Goal: Task Accomplishment & Management: Use online tool/utility

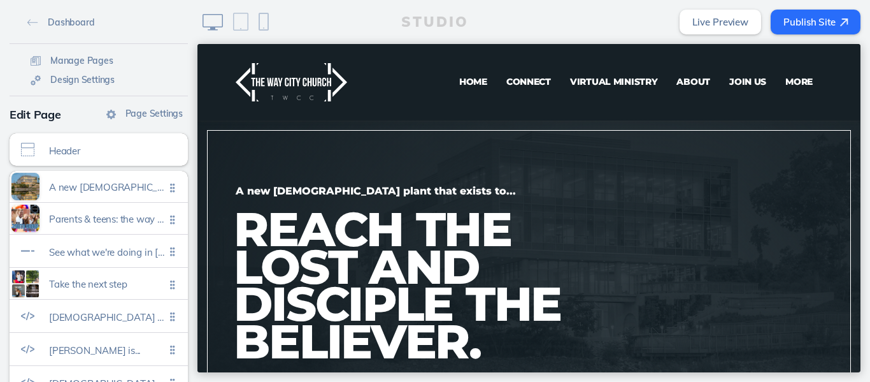
click at [598, 85] on span "Virtual Ministry" at bounding box center [614, 81] width 88 height 11
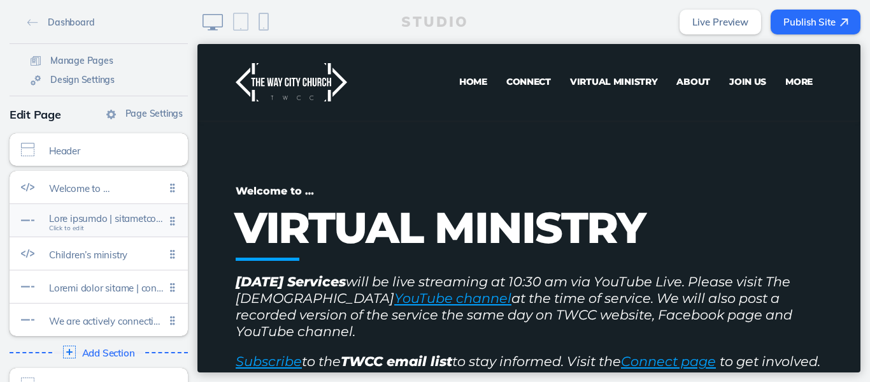
click at [116, 229] on div "Click to edit" at bounding box center [99, 220] width 178 height 32
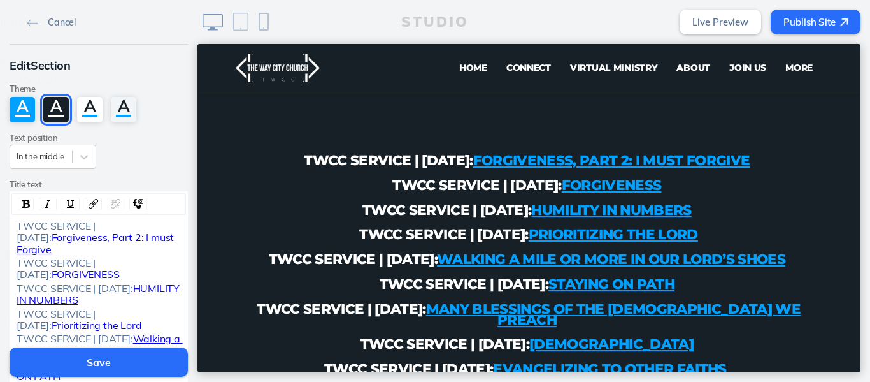
scroll to position [826, 0]
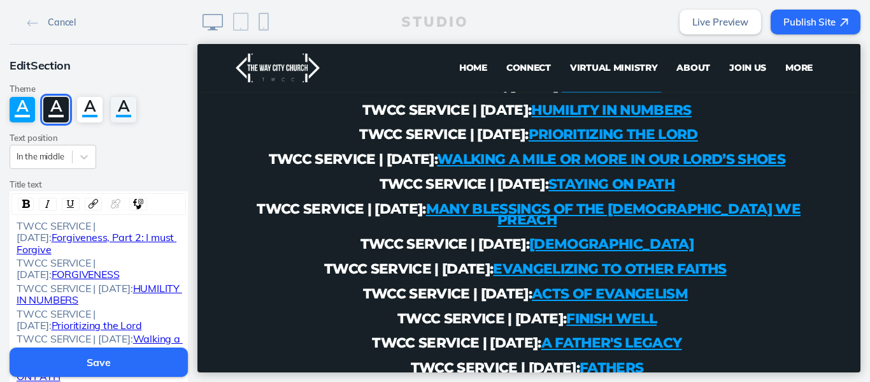
click at [12, 227] on div "TWCC SERVICE | [DATE]: Forgiveness, Part 2: I must Forgive" at bounding box center [99, 237] width 174 height 35
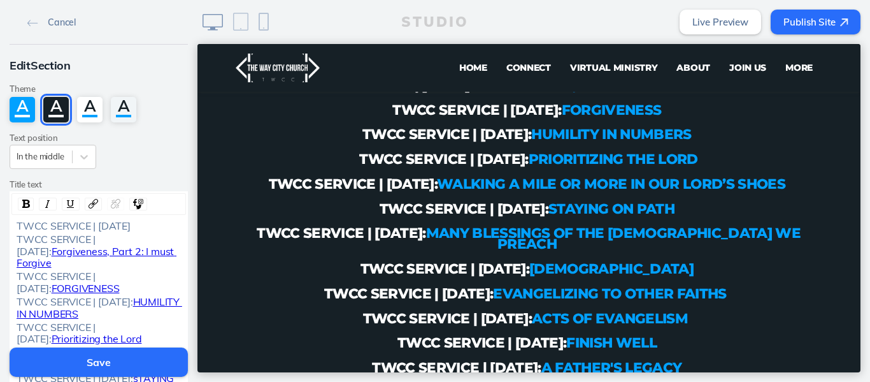
drag, startPoint x: 97, startPoint y: 237, endPoint x: 96, endPoint y: 225, distance: 12.2
click at [96, 225] on div "TWCC SERVICE | [DATE]" at bounding box center [99, 225] width 165 height 11
click at [89, 204] on img "rdw-link-control" at bounding box center [94, 204] width 10 height 10
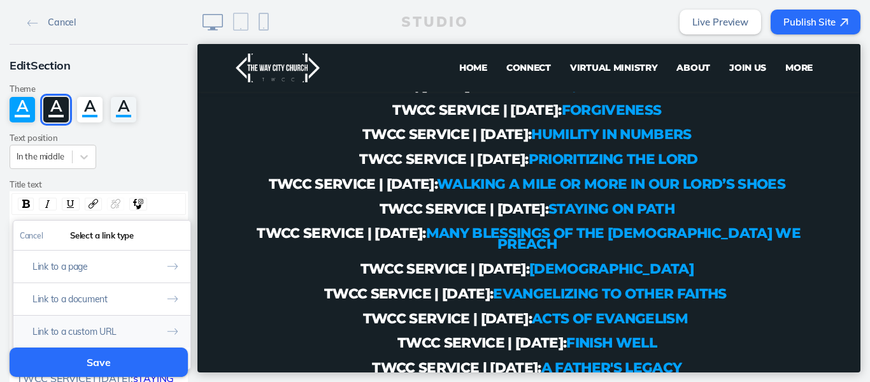
click at [82, 328] on button "Link to a custom URL" at bounding box center [101, 331] width 177 height 32
click at [109, 292] on input "rdw-link-control" at bounding box center [102, 288] width 164 height 21
paste input "[URL][DOMAIN_NAME]"
type input "[URL][DOMAIN_NAME]"
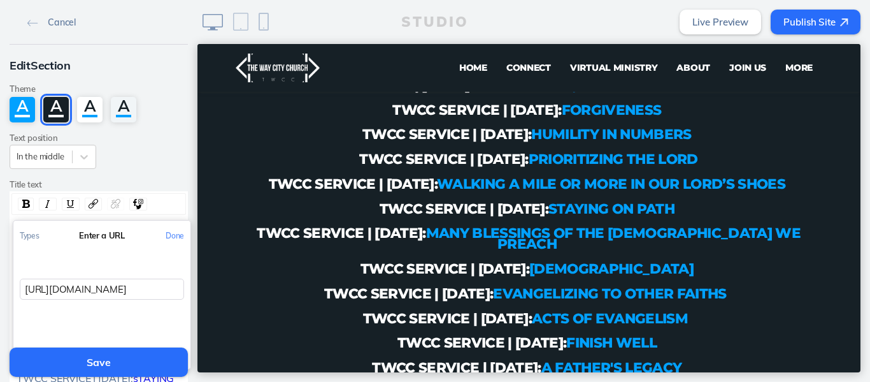
scroll to position [0, 150]
click at [165, 237] on button "Done" at bounding box center [174, 235] width 31 height 29
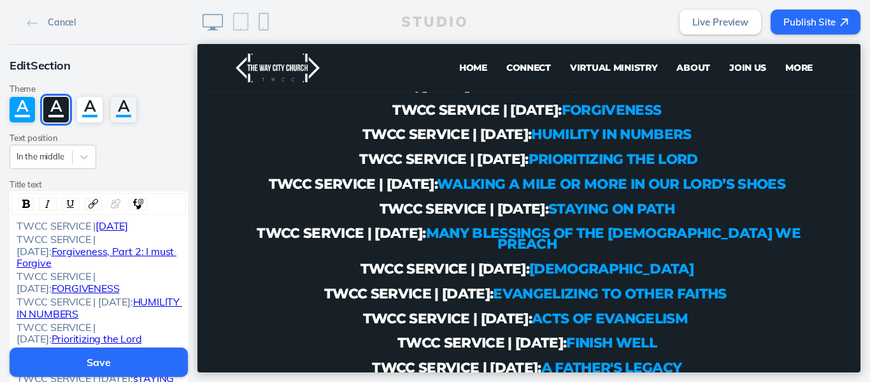
click at [97, 358] on button "Save" at bounding box center [99, 361] width 178 height 29
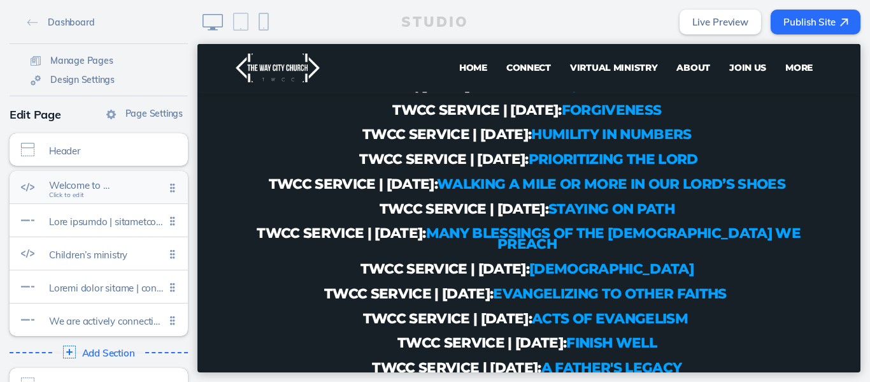
click at [101, 182] on span "Welcome to …" at bounding box center [107, 185] width 116 height 11
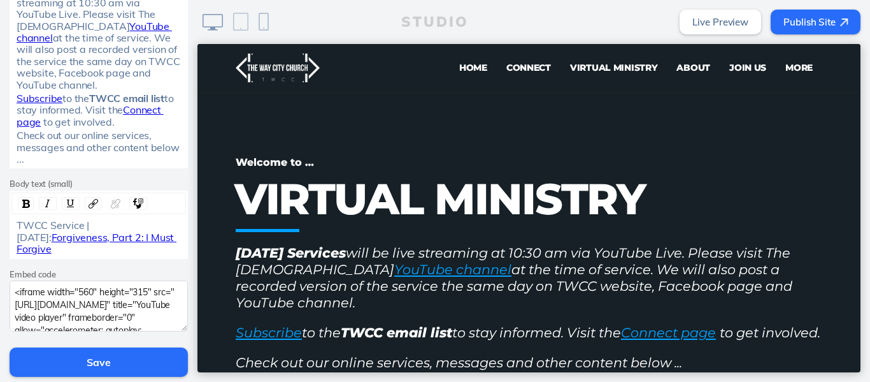
scroll to position [343, 0]
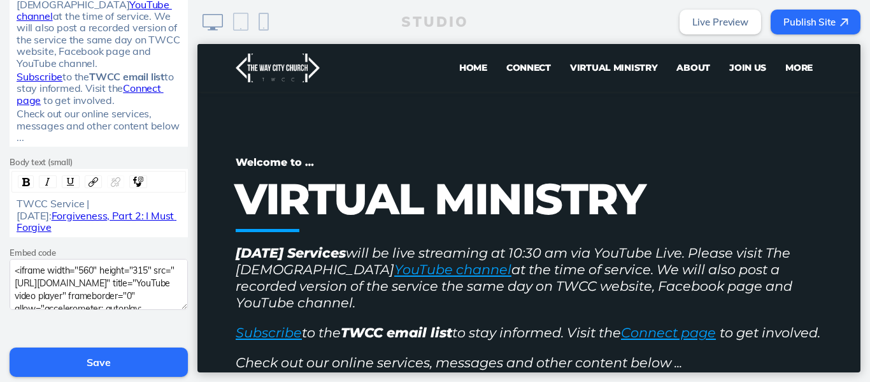
drag, startPoint x: 192, startPoint y: 76, endPoint x: 4, endPoint y: 185, distance: 217.3
drag, startPoint x: 172, startPoint y: 216, endPoint x: 5, endPoint y: 235, distance: 168.0
click at [5, 235] on div "Edit Section Theme A A A A Subtitle Welcome to … Title VIRTUAL MINISTRY Body te…" at bounding box center [99, 10] width 198 height 617
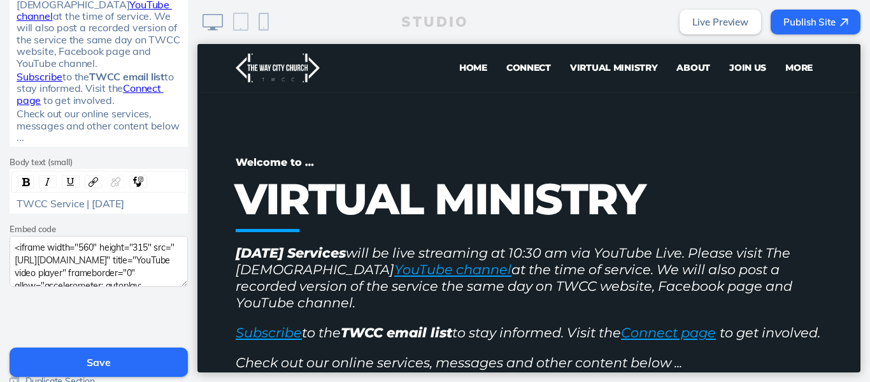
click at [124, 204] on span "TWCC Service | [DATE]" at bounding box center [71, 203] width 108 height 13
drag, startPoint x: 98, startPoint y: 216, endPoint x: 87, endPoint y: 203, distance: 17.6
click at [87, 203] on div "TWCC Service | [DATE]" at bounding box center [99, 203] width 165 height 11
click at [124, 209] on span "TWCC Service | [DATE]" at bounding box center [71, 203] width 108 height 13
click at [127, 209] on div "TWCC Service | [DATE]" at bounding box center [99, 203] width 165 height 11
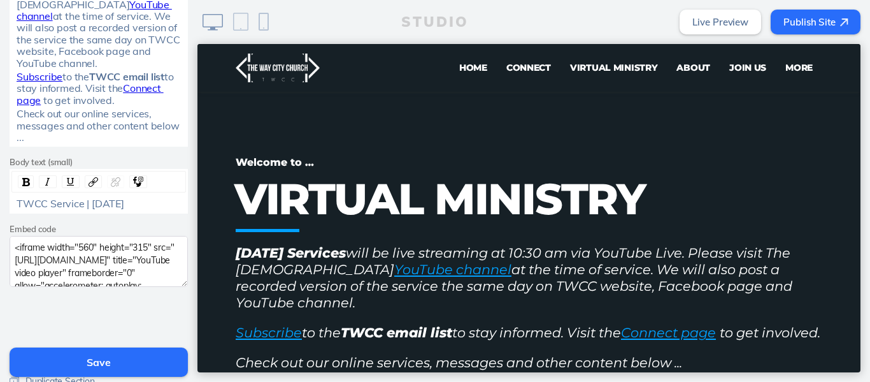
drag, startPoint x: 119, startPoint y: 213, endPoint x: 89, endPoint y: 208, distance: 30.9
click at [89, 208] on div "TWCC Service | [DATE]" at bounding box center [99, 203] width 165 height 11
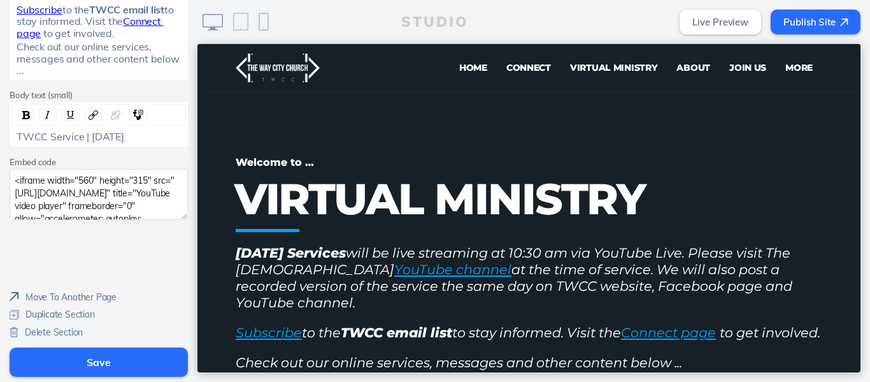
drag, startPoint x: 193, startPoint y: 175, endPoint x: 3, endPoint y: 211, distance: 193.8
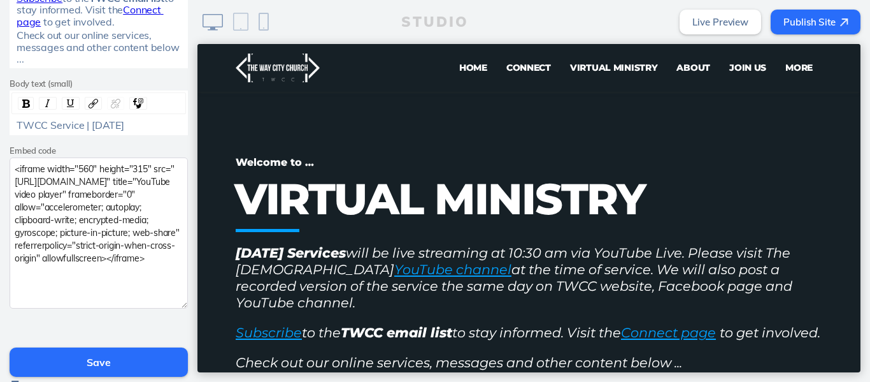
drag, startPoint x: 178, startPoint y: 218, endPoint x: 174, endPoint y: 318, distance: 100.1
click at [174, 308] on textarea "<iframe width="560" height="315" src="[URL][DOMAIN_NAME]" title="YouTube video …" at bounding box center [99, 232] width 178 height 151
drag, startPoint x: 57, startPoint y: 298, endPoint x: 0, endPoint y: 168, distance: 142.4
paste textarea "0DBzUx1nAWQ?si=72K-qhkJPMLSKy8P"
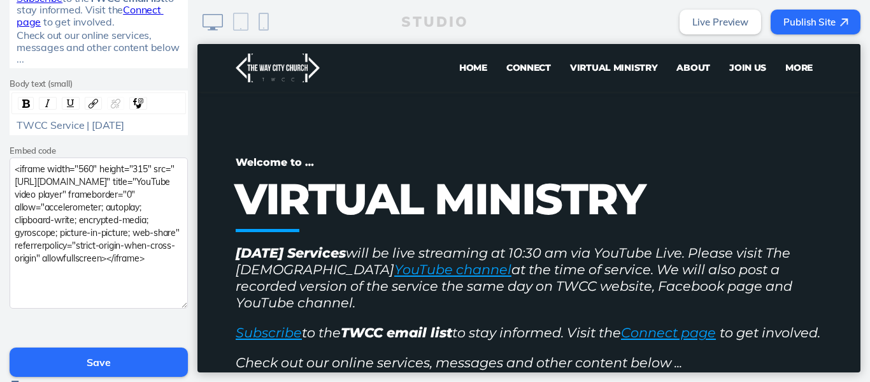
type textarea "<iframe width="560" height="315" src="[URL][DOMAIN_NAME]" title="YouTube video …"
click at [94, 358] on button "Save" at bounding box center [99, 361] width 178 height 29
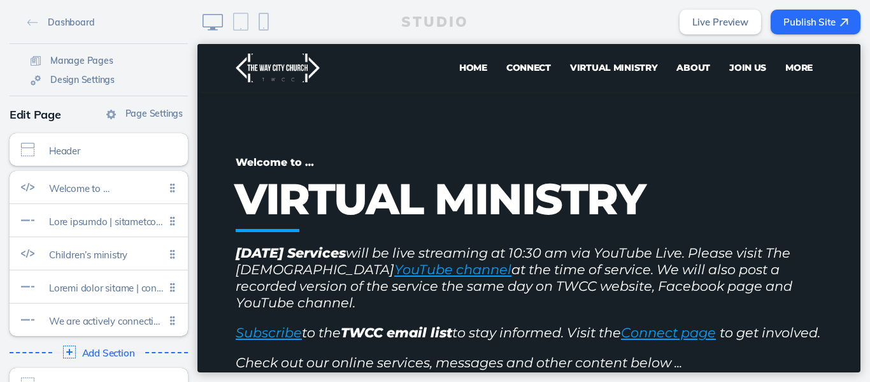
click at [793, 25] on button "Publish Site" at bounding box center [816, 22] width 90 height 25
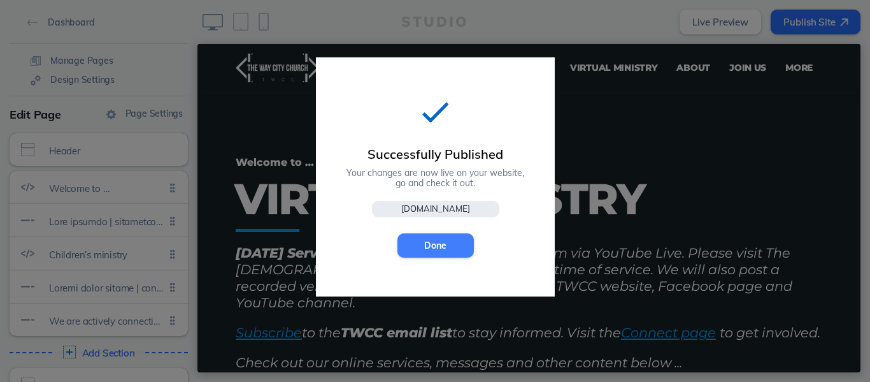
click at [426, 252] on button "Done" at bounding box center [436, 245] width 76 height 24
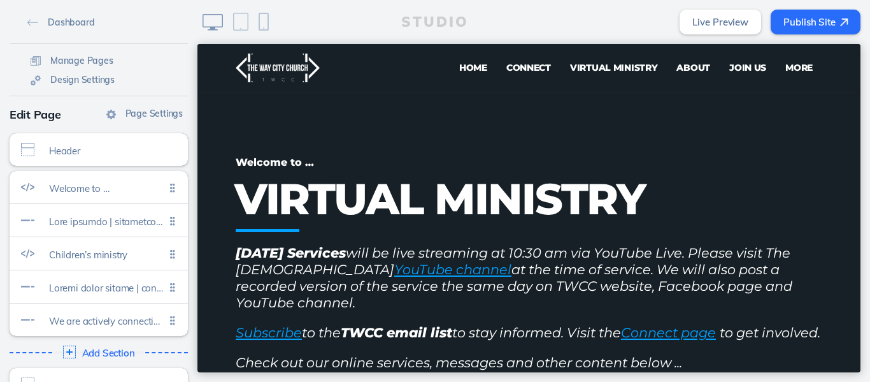
scroll to position [28, 0]
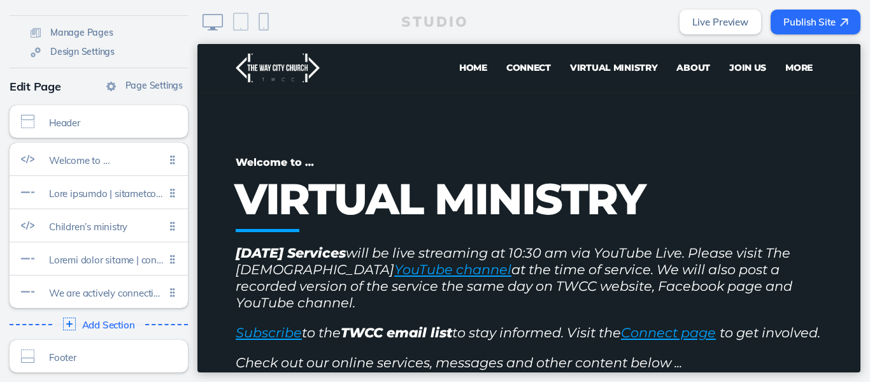
click at [821, 20] on button "Publish Site" at bounding box center [816, 22] width 90 height 25
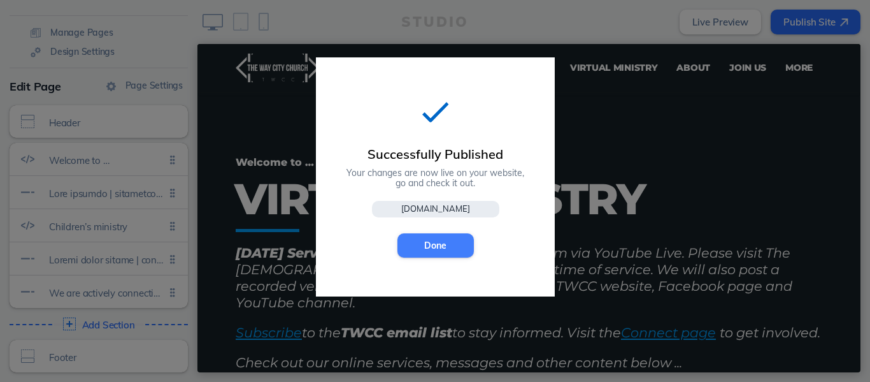
click at [430, 243] on button "Done" at bounding box center [436, 245] width 76 height 24
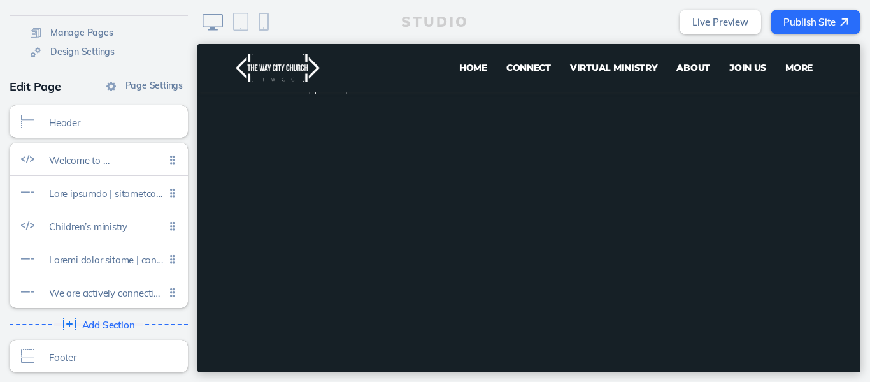
scroll to position [0, 0]
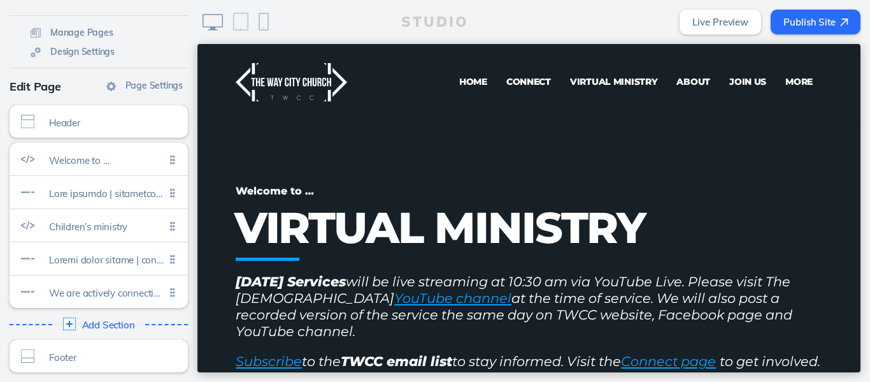
drag, startPoint x: 855, startPoint y: 61, endPoint x: 1041, endPoint y: 69, distance: 185.6
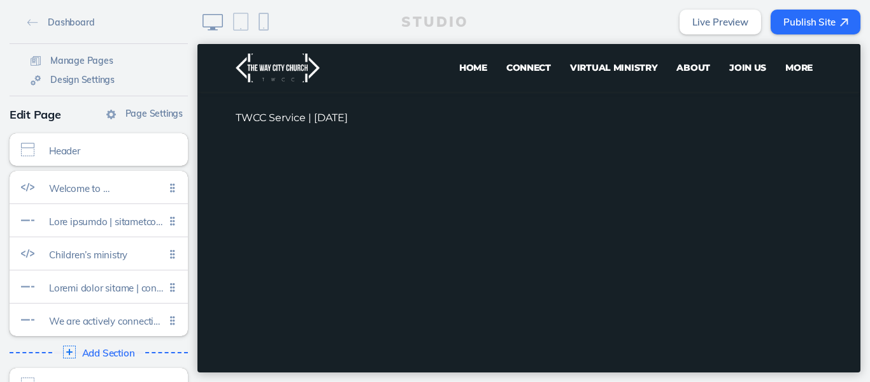
scroll to position [370, 0]
click at [94, 191] on span "Welcome to …" at bounding box center [107, 185] width 116 height 11
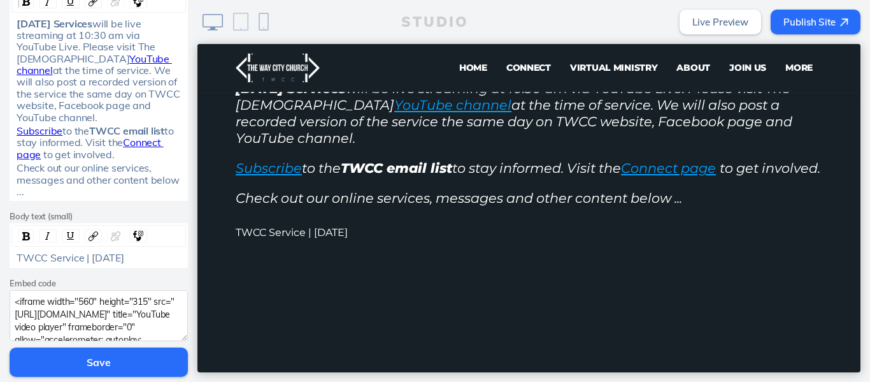
scroll to position [291, 0]
drag, startPoint x: 90, startPoint y: 268, endPoint x: 88, endPoint y: 258, distance: 10.4
click at [88, 258] on div "TWCC Service | [DATE]" at bounding box center [99, 254] width 165 height 11
click at [89, 232] on img "rdw-link-control" at bounding box center [94, 234] width 10 height 10
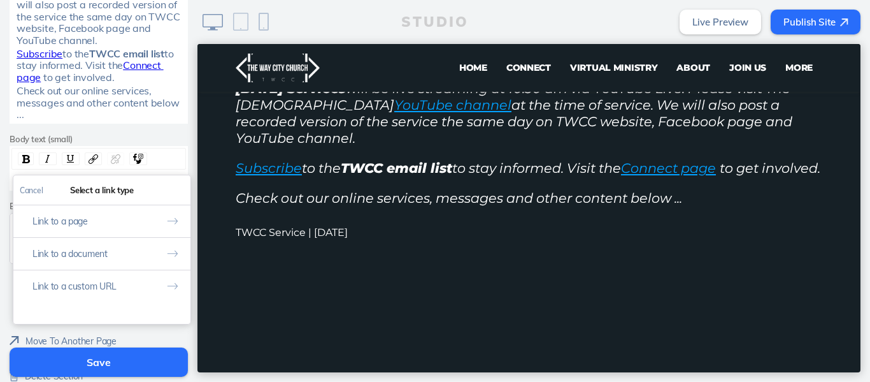
scroll to position [378, 0]
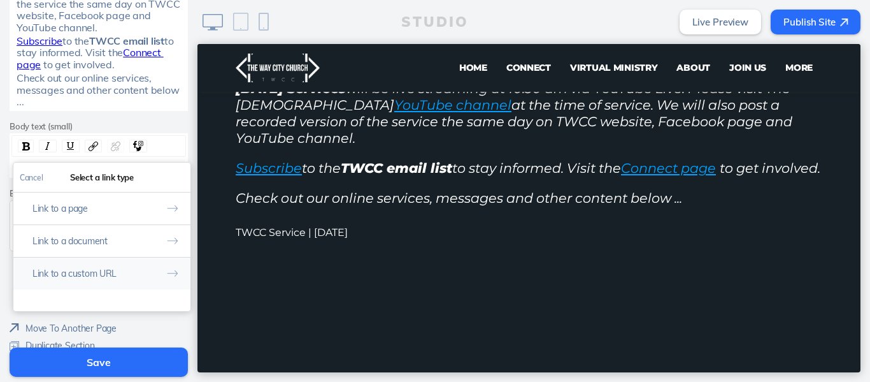
click at [89, 278] on button "Link to a custom URL" at bounding box center [101, 273] width 177 height 32
click at [115, 230] on input "rdw-link-control" at bounding box center [102, 230] width 164 height 21
paste input "https://www.youtube.com/live/0DBzUx1nAWQ?si=ISh1Iug42eaMgsED"
type input "https://www.youtube.com/live/0DBzUx1nAWQ?si=ISh1Iug42eaMgsED"
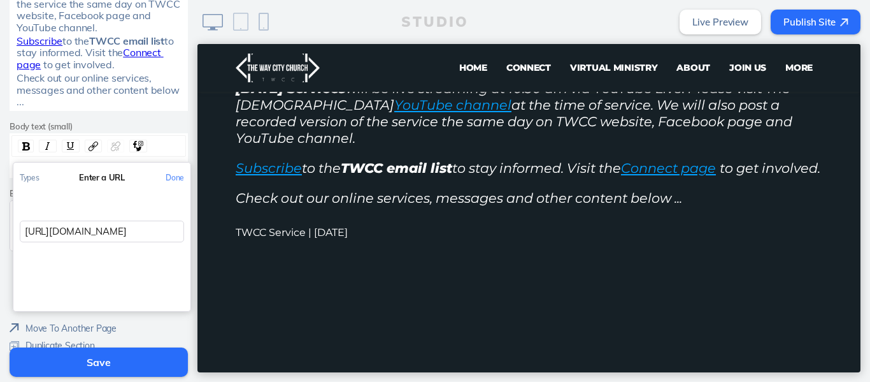
scroll to position [0, 148]
click at [167, 178] on button "Done" at bounding box center [174, 177] width 31 height 29
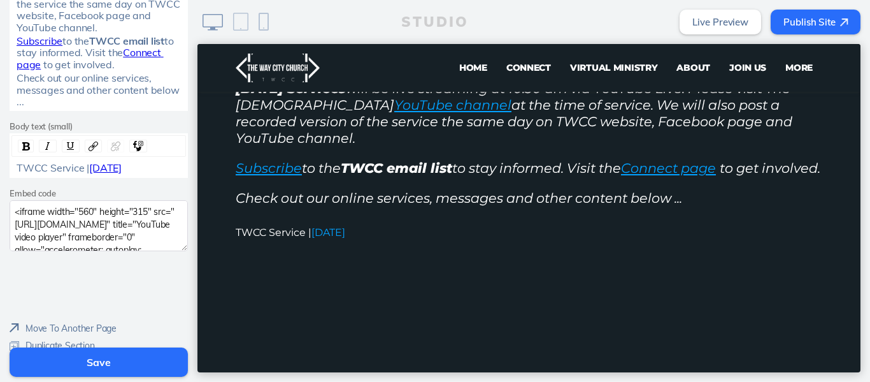
click at [106, 357] on button "Save" at bounding box center [99, 361] width 178 height 29
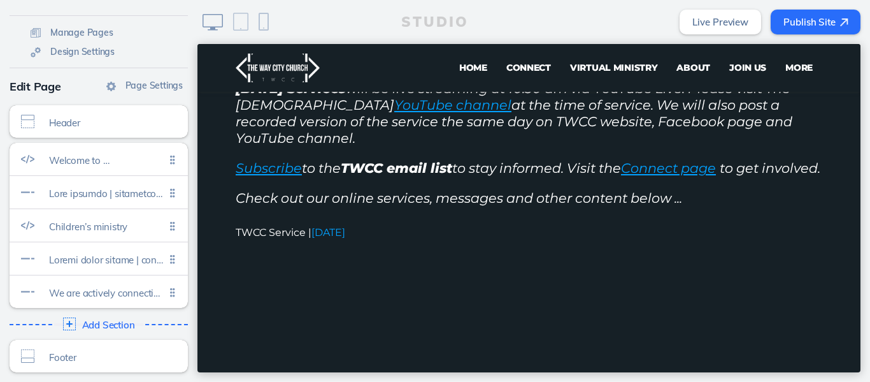
scroll to position [0, 0]
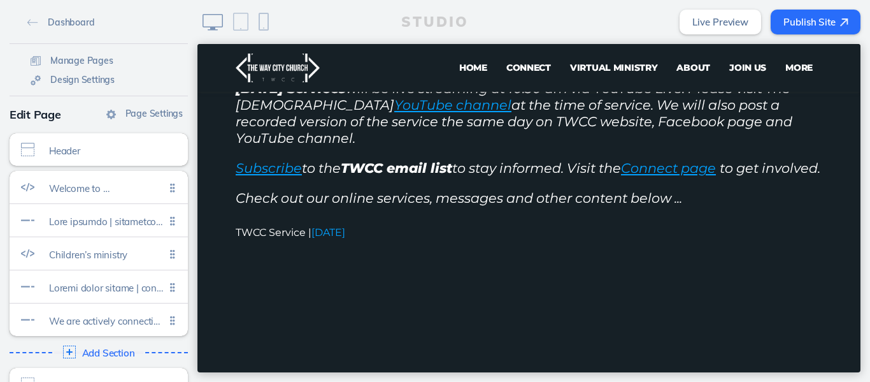
click at [802, 18] on button "Publish Site" at bounding box center [816, 22] width 90 height 25
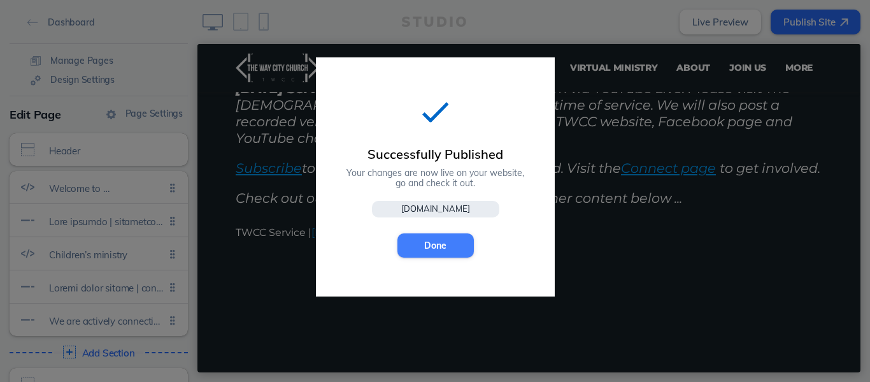
click at [437, 245] on button "Done" at bounding box center [436, 245] width 76 height 24
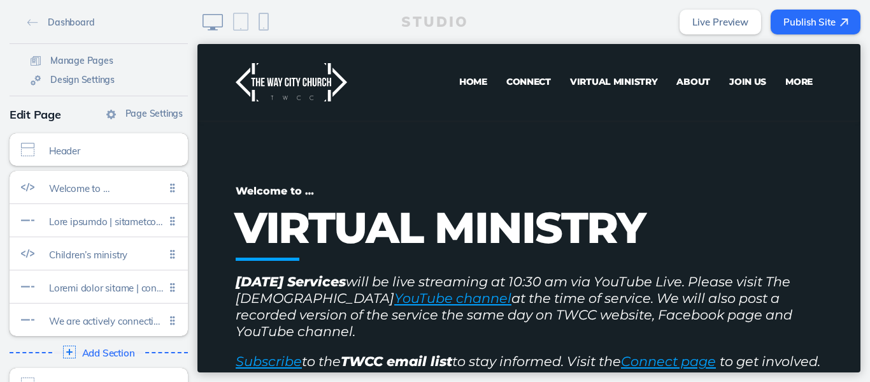
click at [800, 13] on button "Publish Site" at bounding box center [816, 22] width 90 height 25
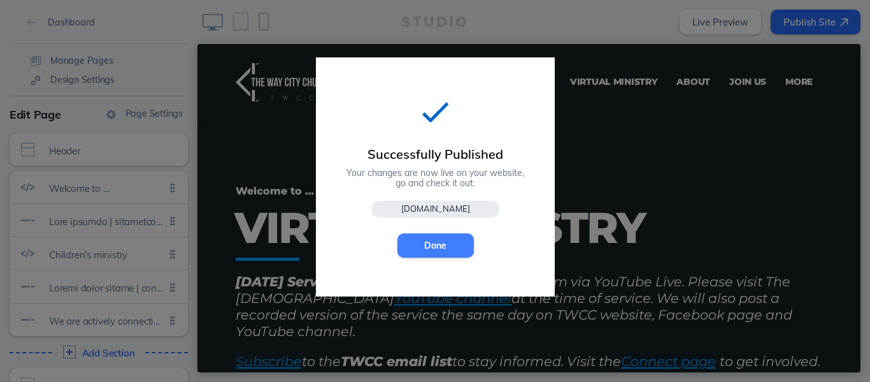
click at [433, 242] on button "Done" at bounding box center [436, 245] width 76 height 24
